Goal: Task Accomplishment & Management: Use online tool/utility

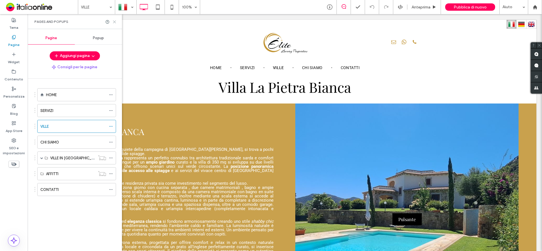
drag, startPoint x: 272, startPoint y: 112, endPoint x: 115, endPoint y: 21, distance: 181.4
click at [115, 21] on use at bounding box center [114, 22] width 3 height 3
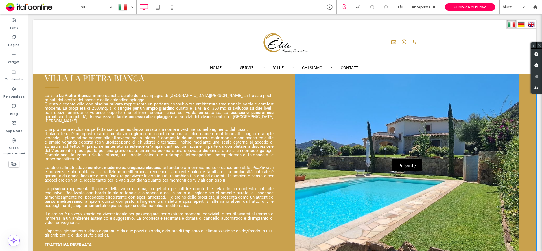
scroll to position [790, 0]
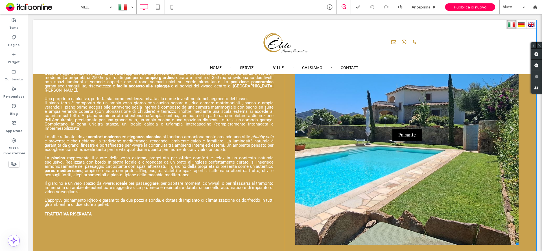
click at [451, 127] on li "Titolo diapositiva Scrivi qui la tua didascalia [GEOGRAPHIC_DATA]" at bounding box center [406, 132] width 223 height 226
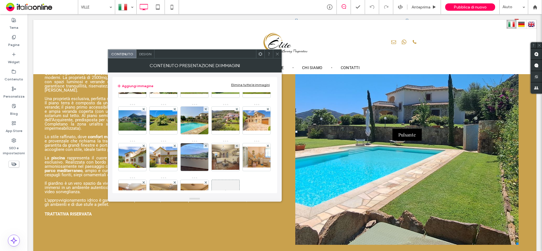
scroll to position [0, 0]
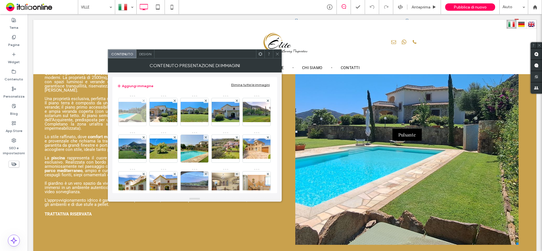
click at [131, 114] on img at bounding box center [132, 112] width 45 height 20
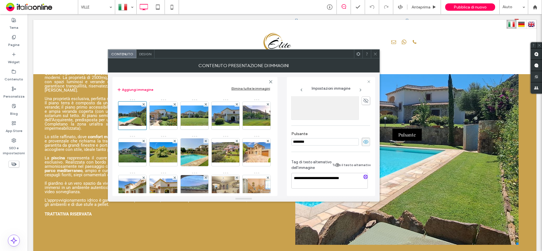
scroll to position [168, 0]
click at [366, 140] on span at bounding box center [365, 142] width 8 height 8
drag, startPoint x: 168, startPoint y: 114, endPoint x: 242, endPoint y: 121, distance: 73.6
click at [168, 114] on img at bounding box center [163, 116] width 45 height 20
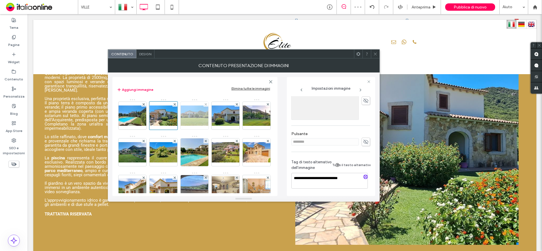
click at [197, 116] on img at bounding box center [194, 116] width 45 height 20
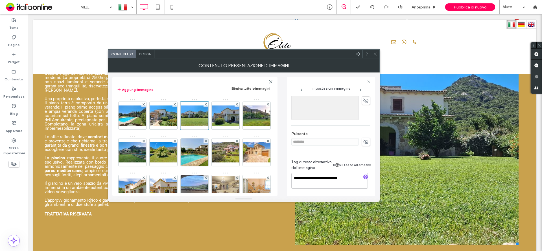
drag, startPoint x: 225, startPoint y: 114, endPoint x: 155, endPoint y: 133, distance: 73.4
click at [225, 114] on img at bounding box center [225, 116] width 45 height 20
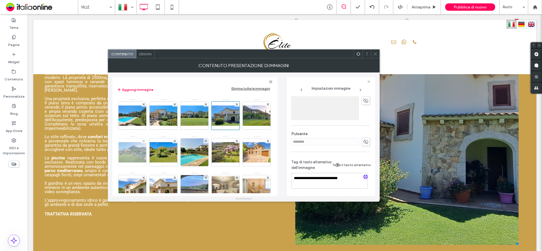
drag, startPoint x: 132, startPoint y: 150, endPoint x: 161, endPoint y: 151, distance: 29.1
click at [234, 126] on img at bounding box center [256, 116] width 45 height 20
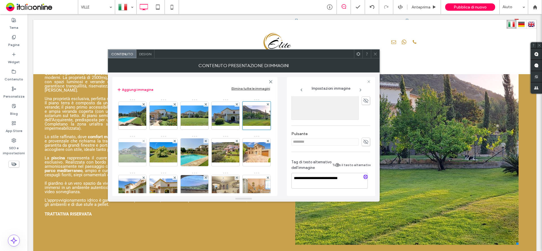
click at [155, 151] on img at bounding box center [132, 152] width 45 height 20
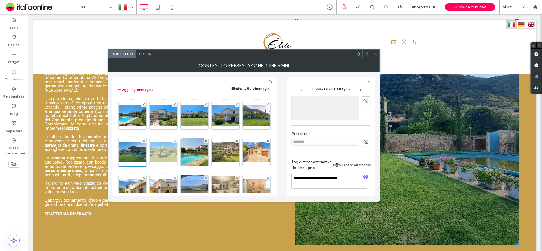
drag, startPoint x: 196, startPoint y: 155, endPoint x: 206, endPoint y: 154, distance: 10.2
click at [186, 155] on img at bounding box center [163, 152] width 45 height 20
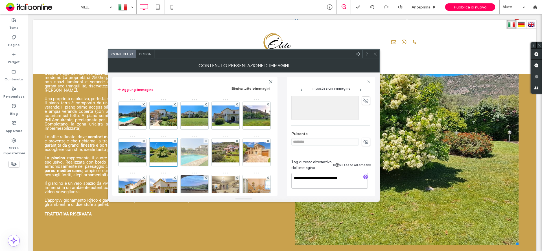
click at [213, 153] on img at bounding box center [194, 153] width 37 height 28
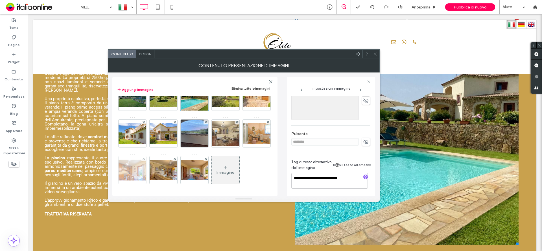
scroll to position [85, 0]
drag, startPoint x: 224, startPoint y: 104, endPoint x: 196, endPoint y: 98, distance: 28.4
click at [186, 123] on img at bounding box center [163, 133] width 45 height 21
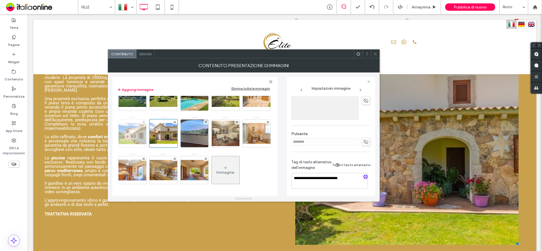
drag, startPoint x: 191, startPoint y: 100, endPoint x: 173, endPoint y: 102, distance: 18.1
click at [155, 123] on img at bounding box center [132, 133] width 45 height 21
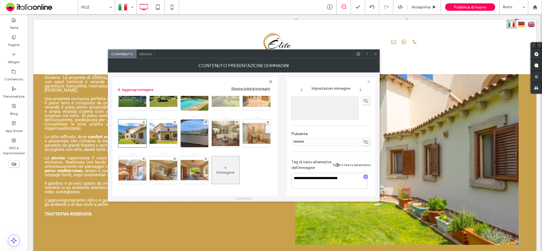
drag, startPoint x: 165, startPoint y: 102, endPoint x: 137, endPoint y: 102, distance: 28.5
click at [234, 102] on img at bounding box center [256, 97] width 45 height 20
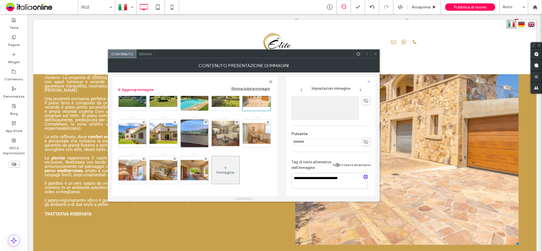
drag, startPoint x: 129, startPoint y: 103, endPoint x: 126, endPoint y: 120, distance: 17.2
click at [203, 103] on img at bounding box center [225, 97] width 45 height 20
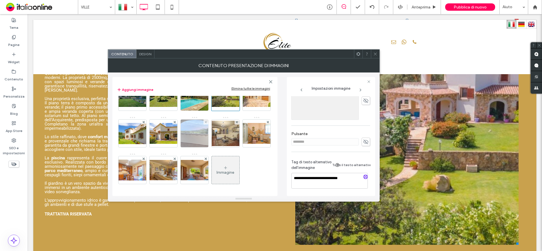
drag, startPoint x: 128, startPoint y: 142, endPoint x: 155, endPoint y: 143, distance: 26.6
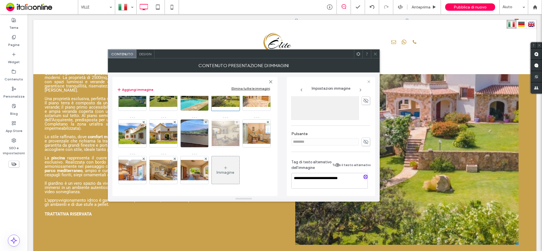
click at [176, 142] on img at bounding box center [194, 134] width 37 height 28
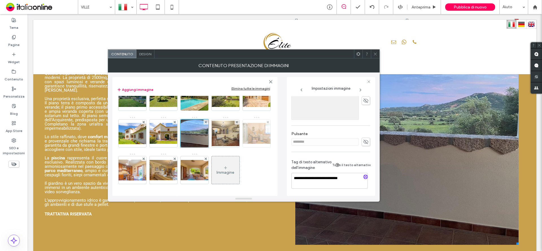
click at [203, 142] on img at bounding box center [225, 133] width 45 height 25
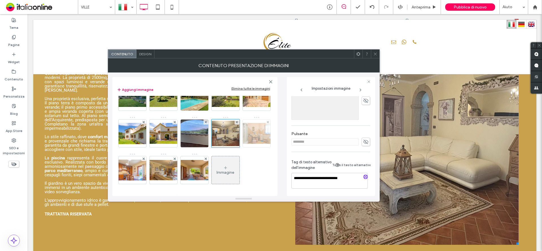
drag, startPoint x: 193, startPoint y: 140, endPoint x: 218, endPoint y: 140, distance: 24.8
click at [234, 140] on img at bounding box center [256, 133] width 45 height 21
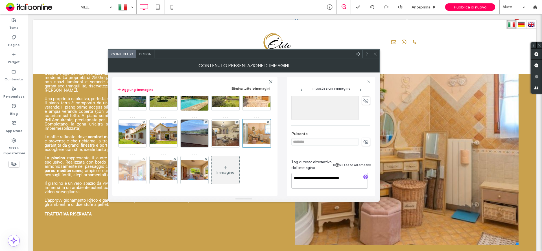
click at [155, 160] on img at bounding box center [132, 170] width 45 height 21
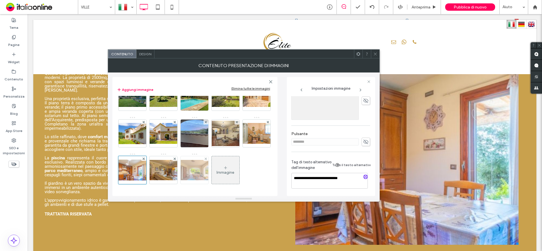
drag, startPoint x: 131, startPoint y: 173, endPoint x: 164, endPoint y: 177, distance: 34.0
click at [141, 173] on img at bounding box center [163, 170] width 45 height 20
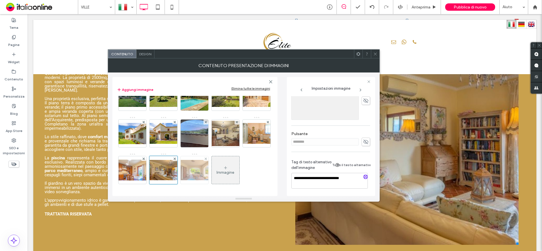
drag, startPoint x: 165, startPoint y: 177, endPoint x: 175, endPoint y: 174, distance: 10.5
click at [172, 177] on img at bounding box center [194, 170] width 45 height 20
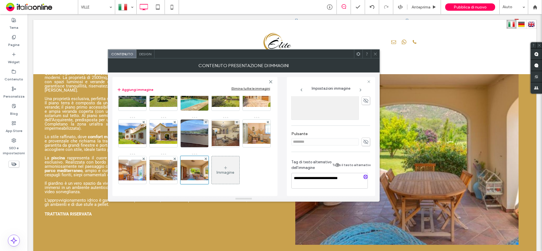
click at [377, 55] on icon at bounding box center [375, 54] width 4 height 4
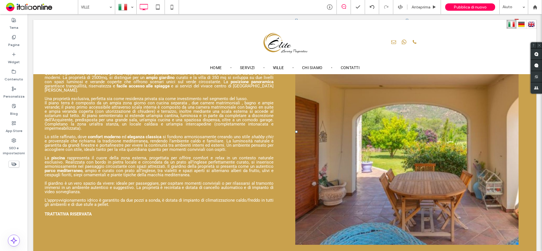
click at [476, 5] on span "Pubblica di nuovo" at bounding box center [469, 7] width 33 height 5
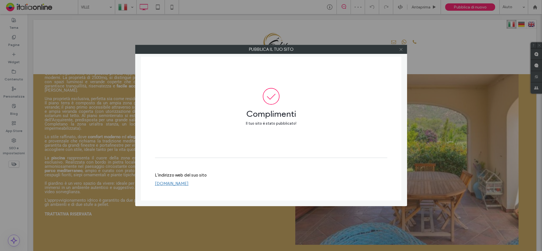
click at [401, 50] on icon at bounding box center [401, 49] width 4 height 4
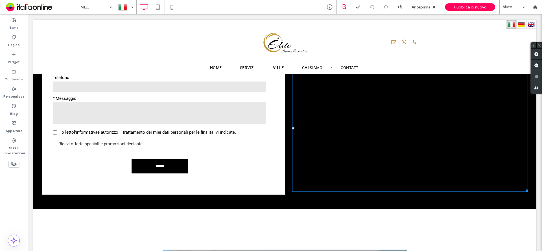
scroll to position [1326, 0]
